Goal: Check status: Check status

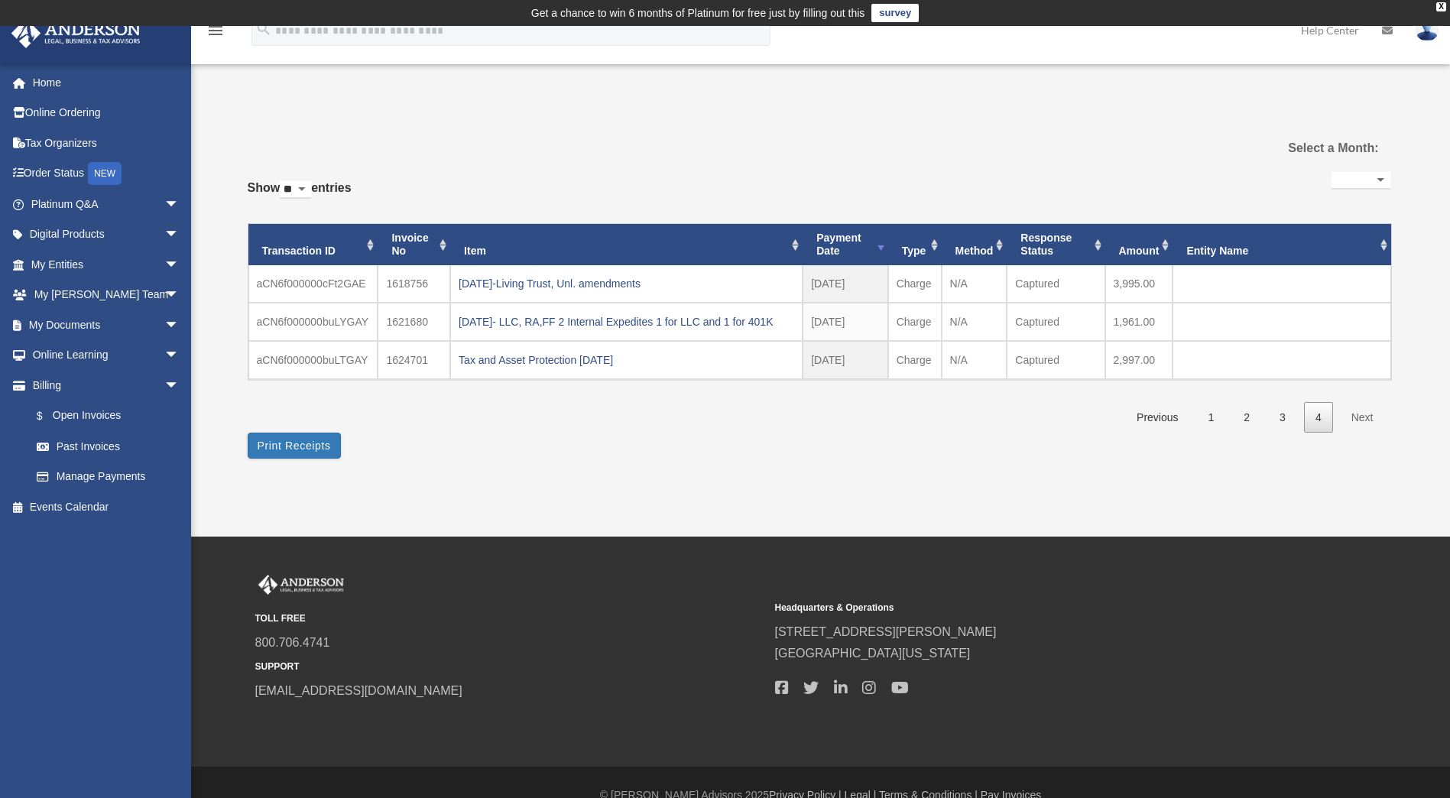
select select
click at [94, 449] on link "Past Invoices" at bounding box center [111, 446] width 181 height 31
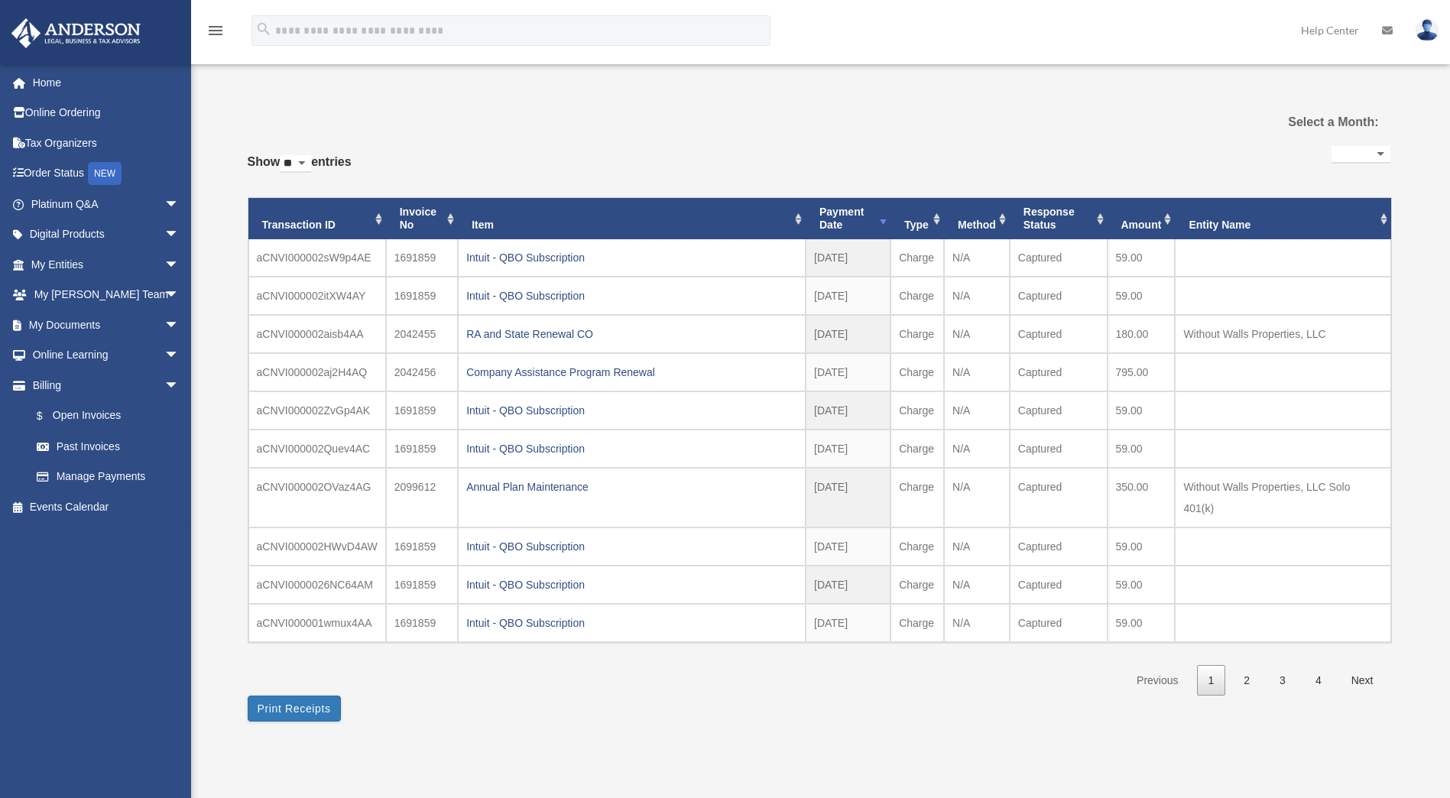
select select
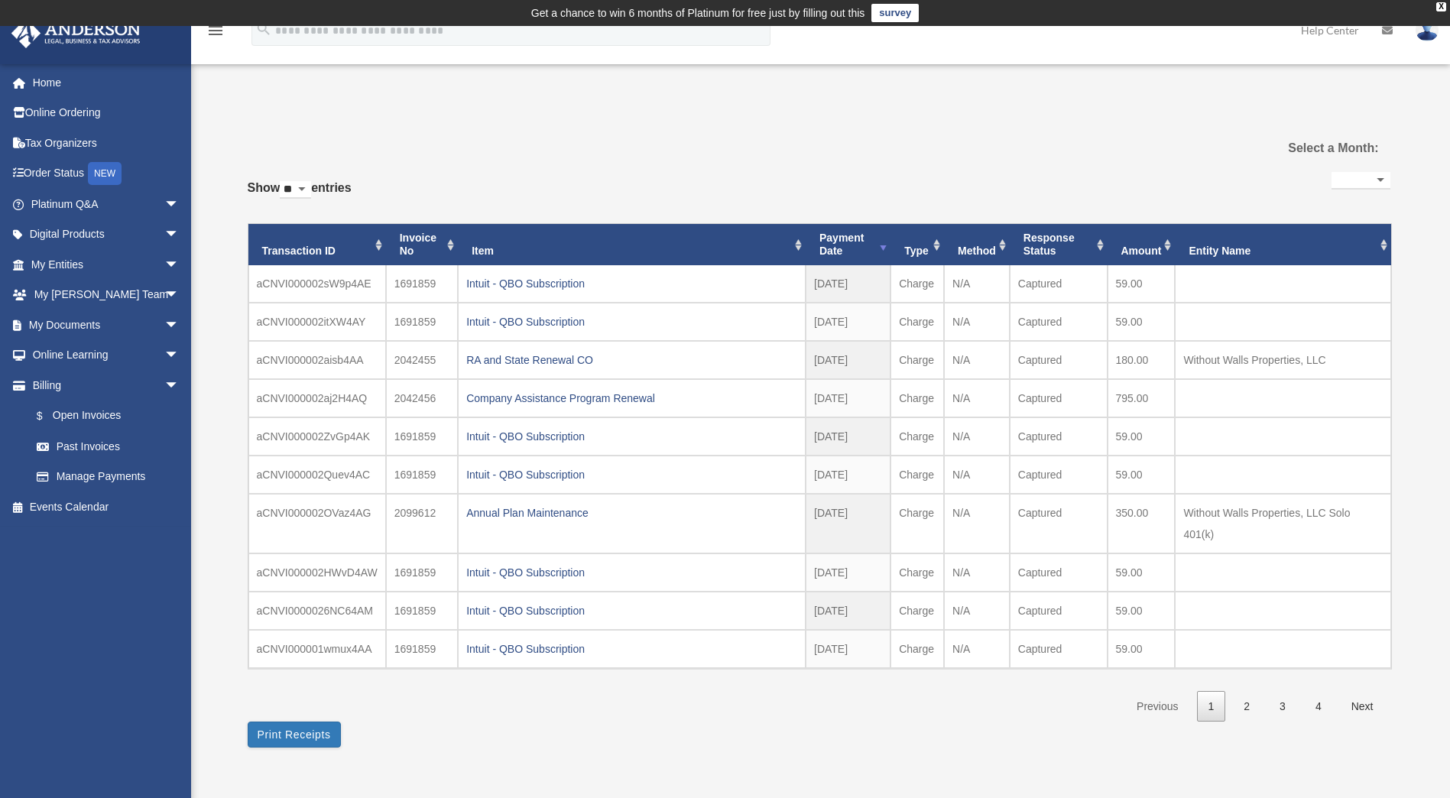
click at [572, 512] on div "Annual Plan Maintenance" at bounding box center [631, 512] width 331 height 21
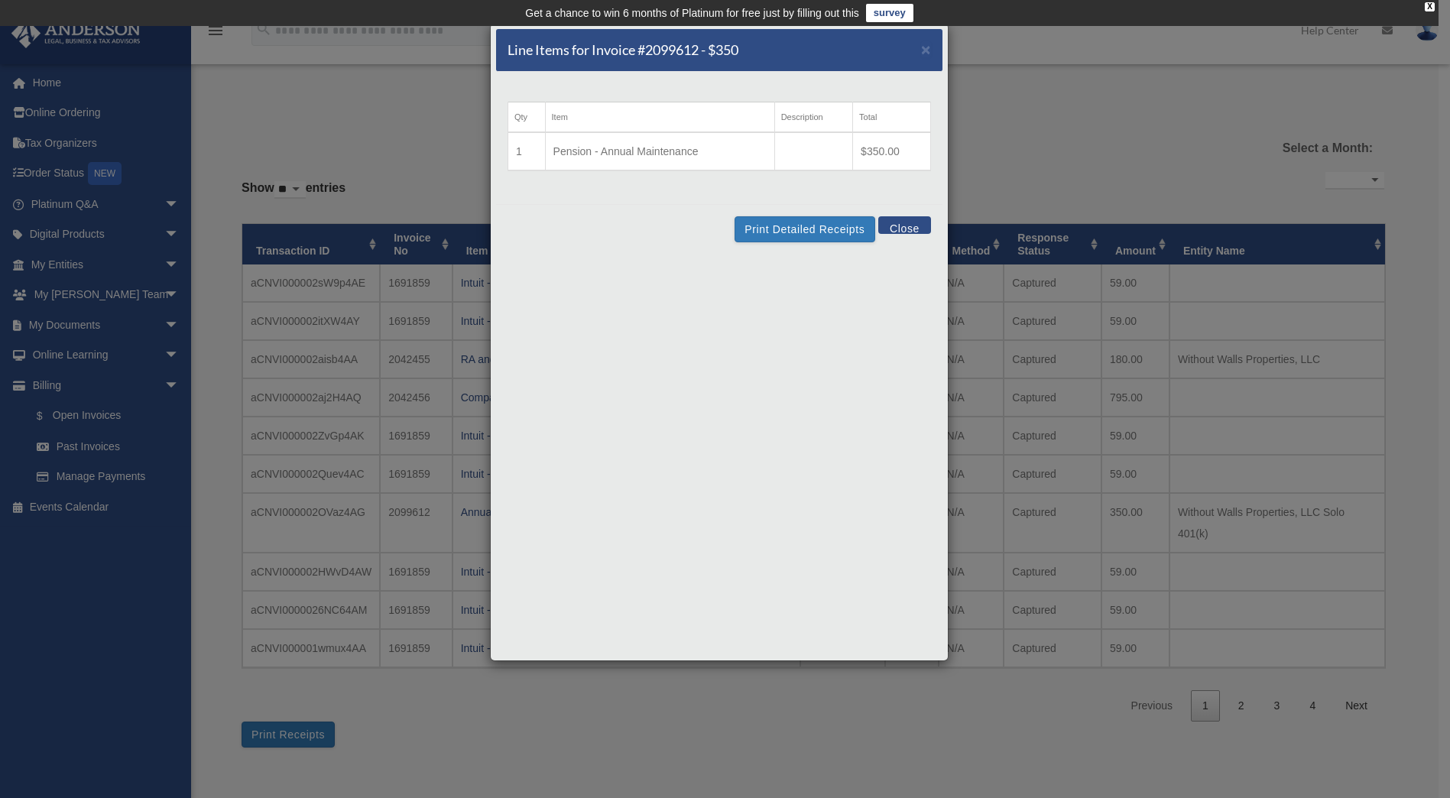
click at [415, 141] on div "Line Items for Invoice #2099612 - $350 × Qty Item Description Total 1 Pension -…" at bounding box center [725, 399] width 1450 height 798
